Goal: Book appointment/travel/reservation

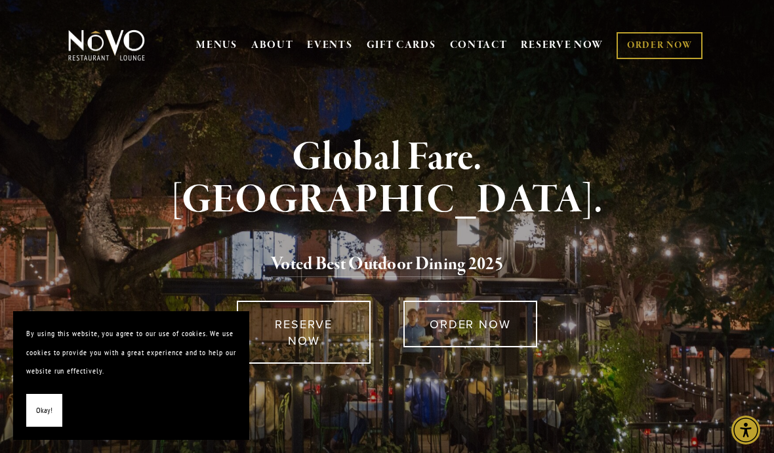
click at [39, 405] on span "Okay!" at bounding box center [44, 410] width 16 height 19
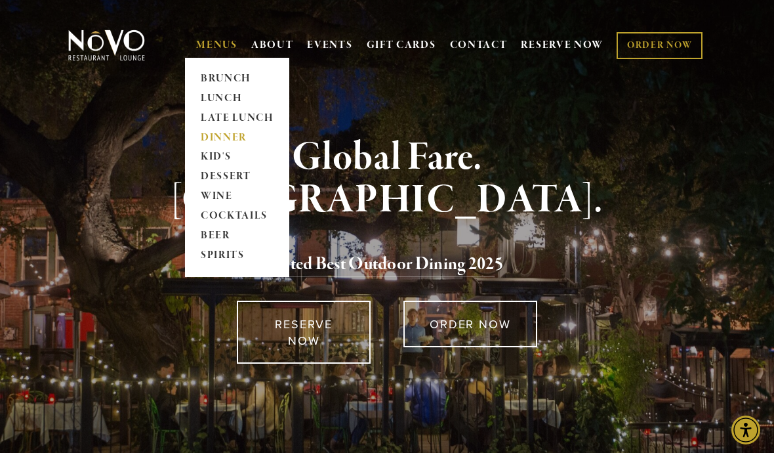
click at [228, 141] on link "DINNER" at bounding box center [237, 138] width 82 height 20
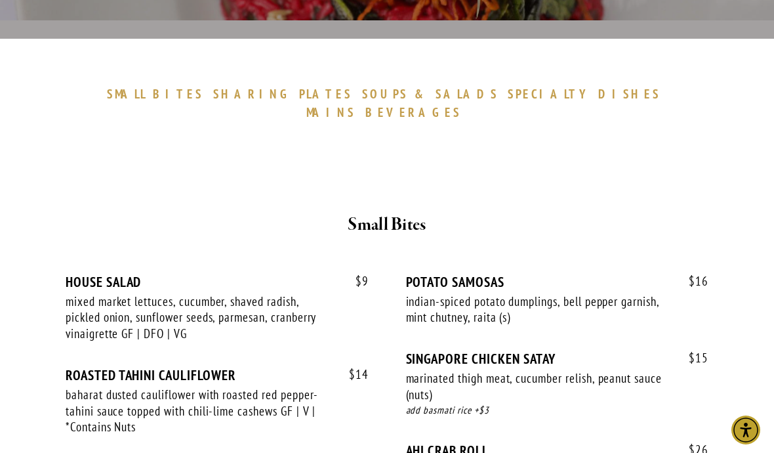
scroll to position [359, 0]
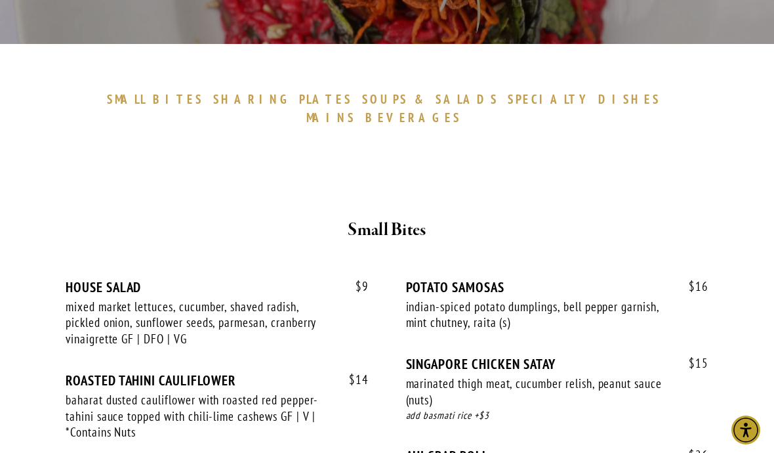
click at [508, 104] on span "SPECIALTY" at bounding box center [550, 99] width 84 height 16
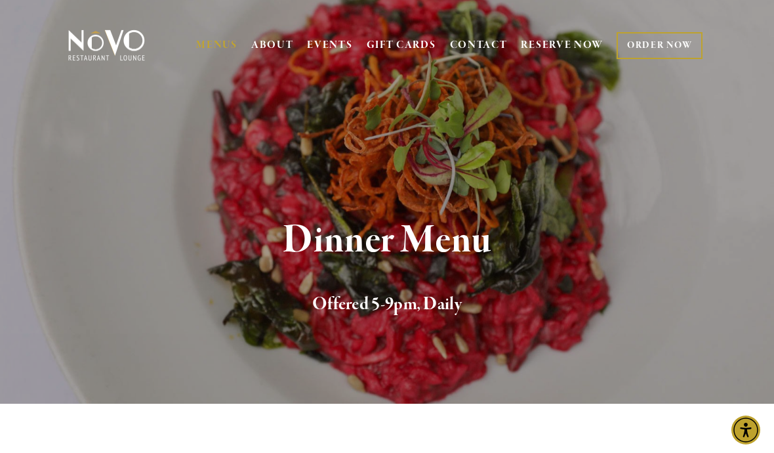
click at [650, 46] on link "ORDER NOW" at bounding box center [660, 45] width 86 height 27
click at [674, 46] on link "ORDER NOW" at bounding box center [660, 45] width 86 height 27
click at [568, 44] on link "RESERVE NOW" at bounding box center [562, 45] width 83 height 25
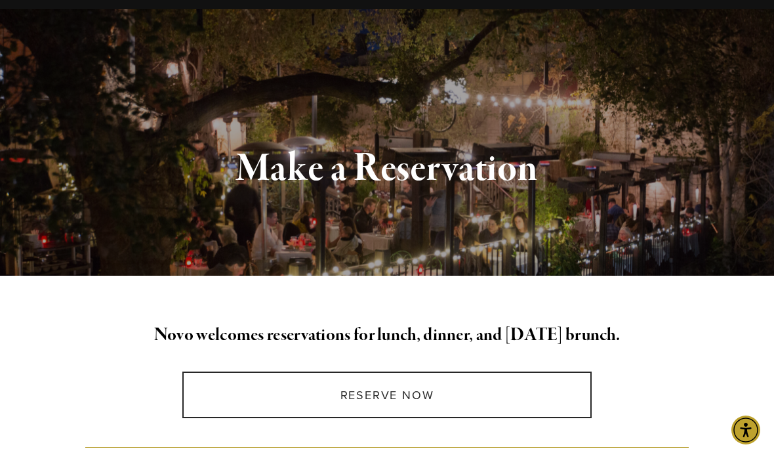
scroll to position [77, 0]
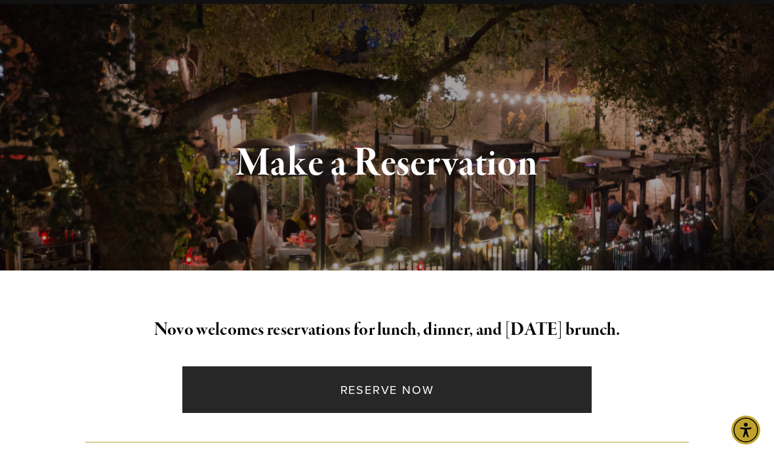
click at [291, 390] on link "Reserve Now" at bounding box center [386, 389] width 409 height 47
